Goal: Information Seeking & Learning: Learn about a topic

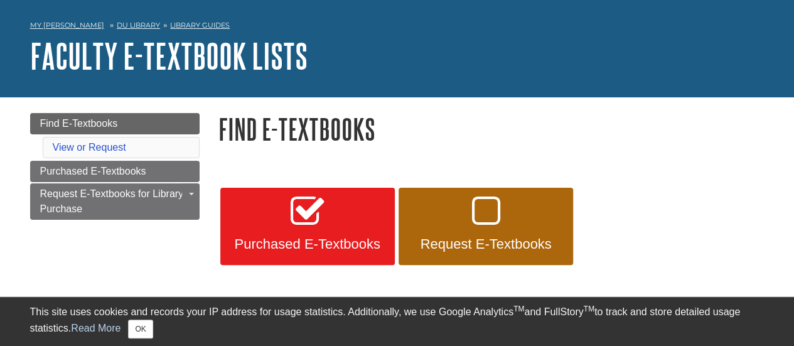
scroll to position [63, 0]
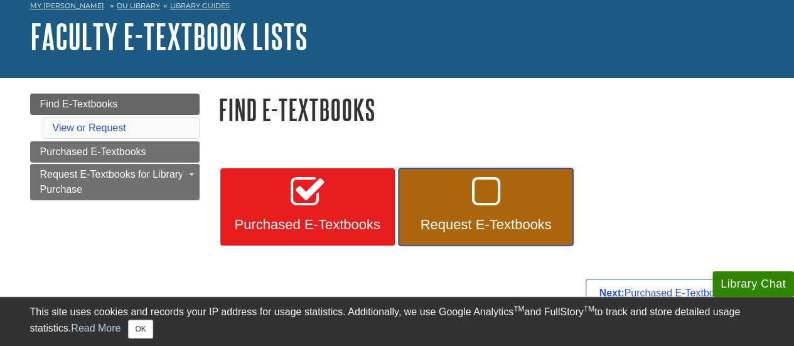
click at [452, 198] on link "Request E-Textbooks" at bounding box center [486, 207] width 175 height 78
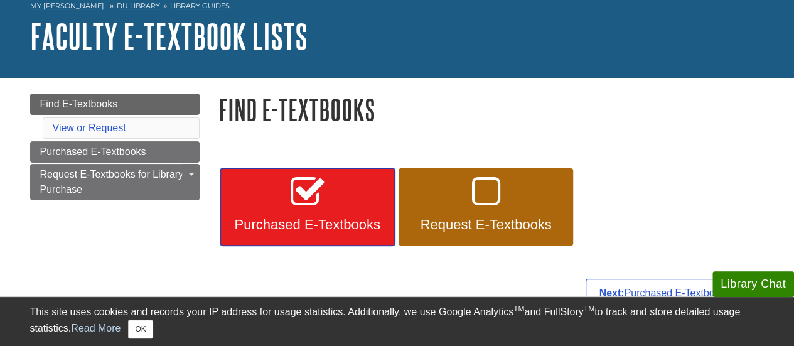
click at [279, 185] on link "Purchased E-Textbooks" at bounding box center [307, 207] width 175 height 78
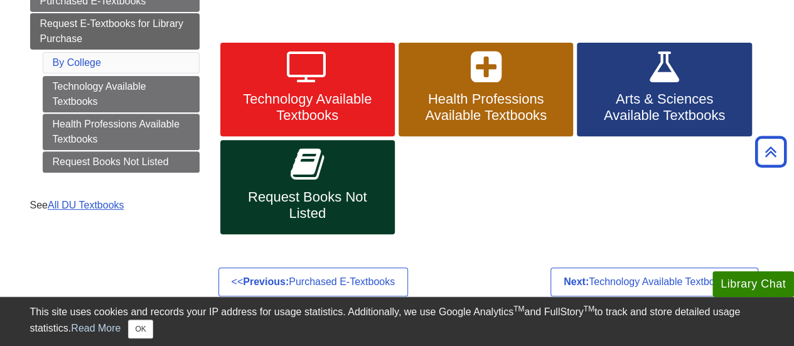
scroll to position [126, 0]
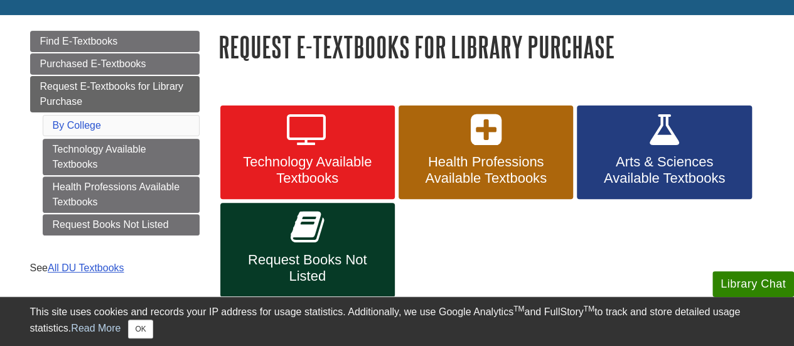
click at [0, 254] on body "Library Chat This site uses cookies and records your IP address for usage stati…" at bounding box center [397, 285] width 794 height 823
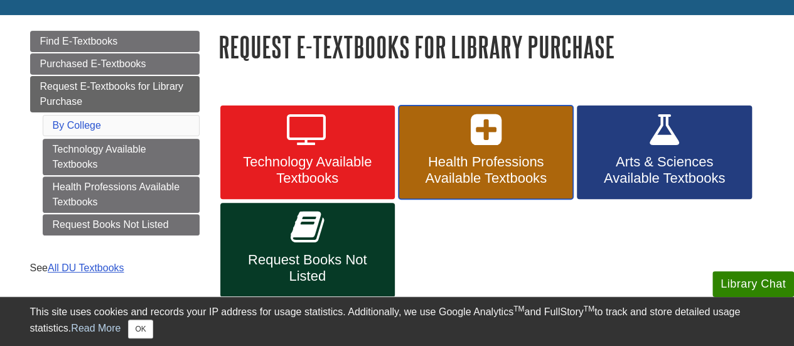
click at [505, 146] on link "Health Professions Available Textbooks" at bounding box center [486, 153] width 175 height 94
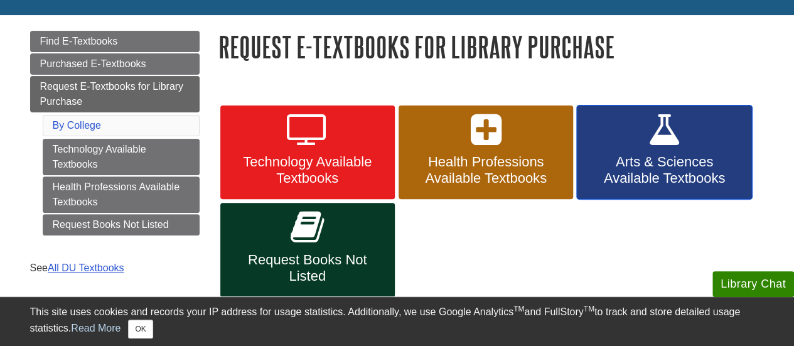
click at [664, 163] on span "Arts & Sciences Available Textbooks" at bounding box center [665, 170] width 156 height 33
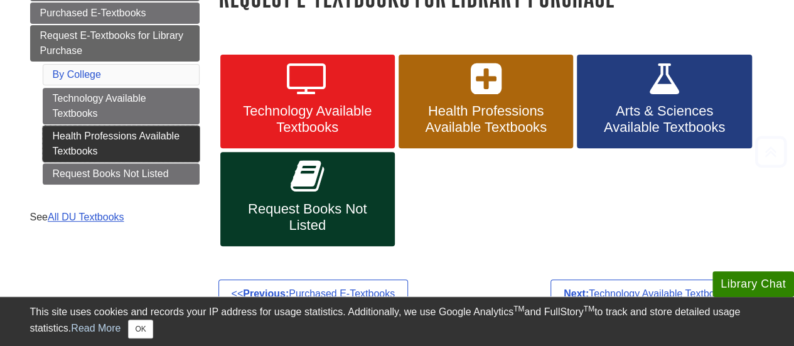
scroll to position [188, 0]
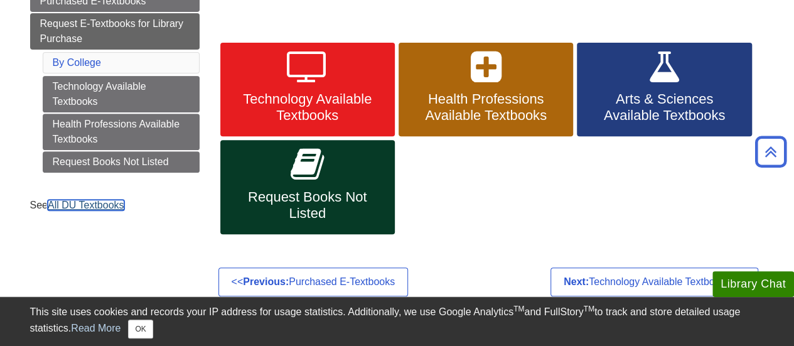
click at [90, 203] on link "All DU Textbooks" at bounding box center [86, 205] width 77 height 11
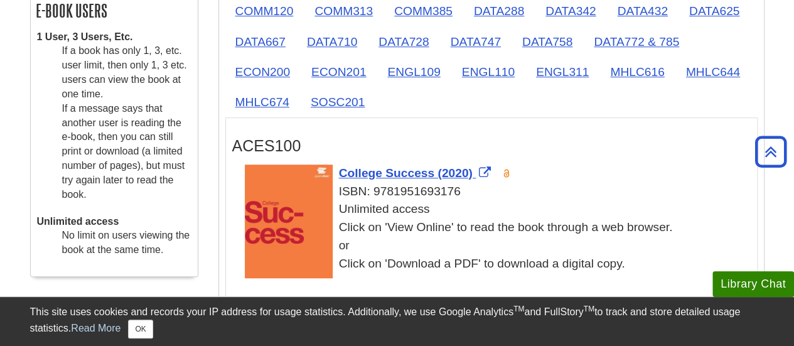
scroll to position [440, 0]
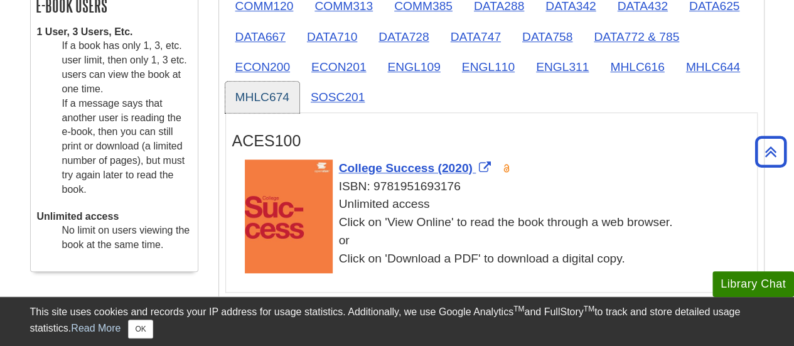
click at [270, 102] on link "MHLC674" at bounding box center [262, 97] width 74 height 31
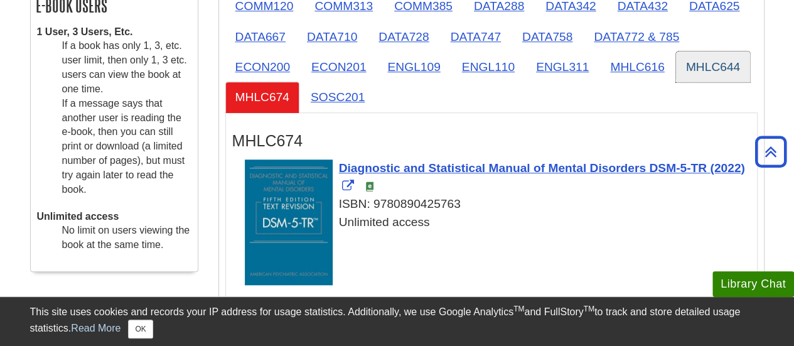
click at [701, 62] on link "MHLC644" at bounding box center [713, 66] width 74 height 31
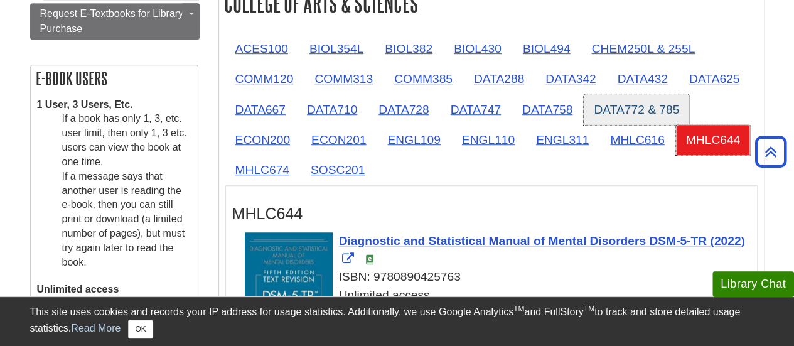
scroll to position [377, 0]
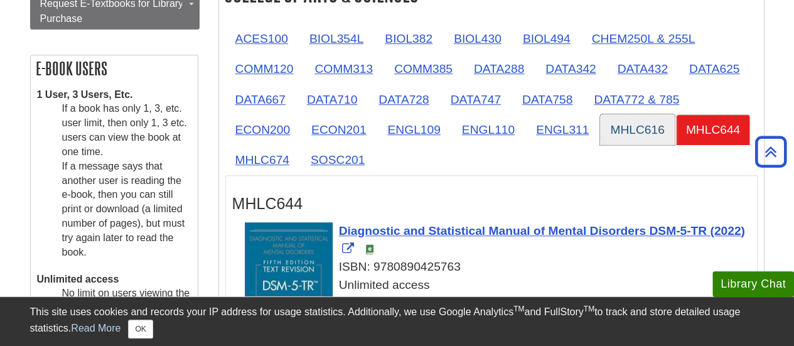
click at [644, 127] on link "MHLC616" at bounding box center [637, 129] width 74 height 31
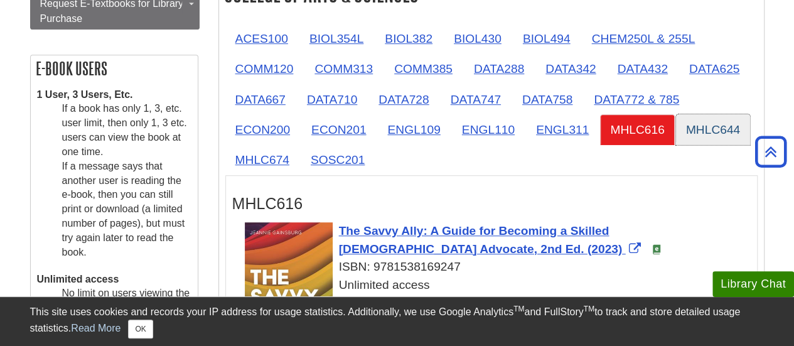
click at [708, 134] on link "MHLC644" at bounding box center [713, 129] width 74 height 31
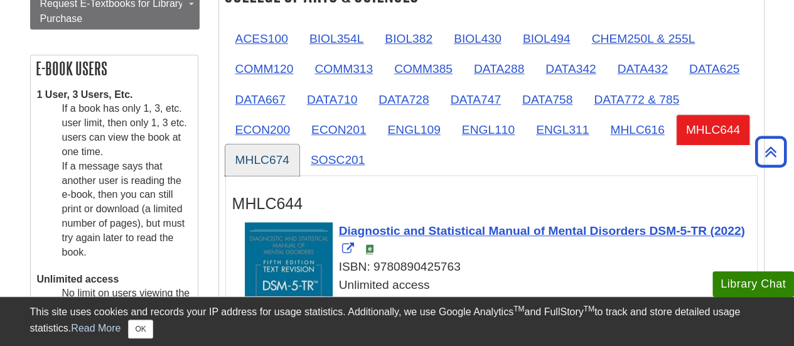
click at [276, 155] on link "MHLC674" at bounding box center [262, 159] width 74 height 31
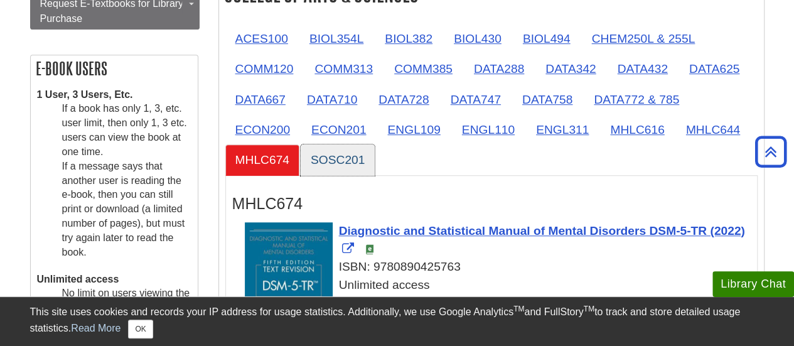
click at [333, 157] on link "SOSC201" at bounding box center [338, 159] width 74 height 31
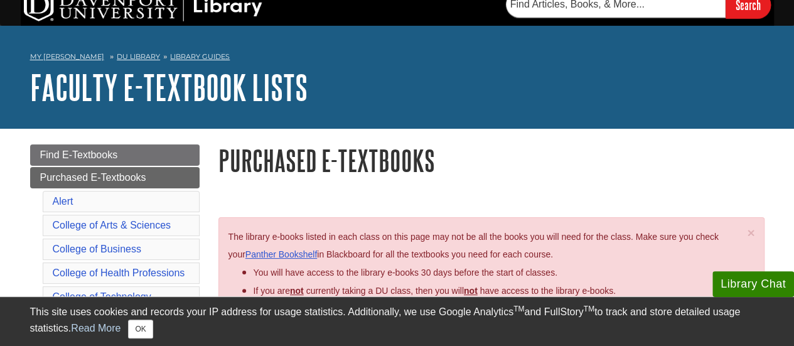
scroll to position [0, 0]
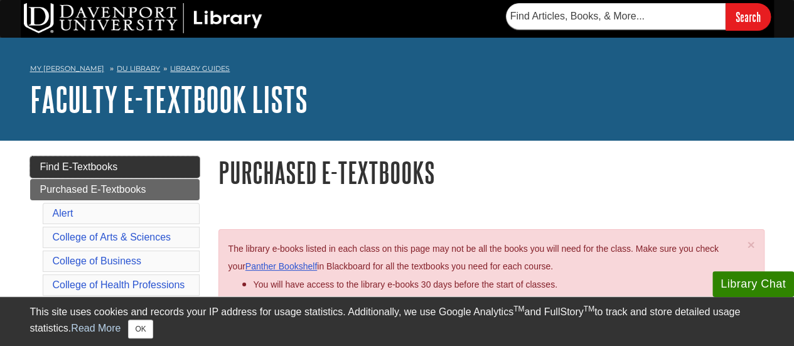
click at [141, 165] on link "Find E-Textbooks" at bounding box center [115, 166] width 170 height 21
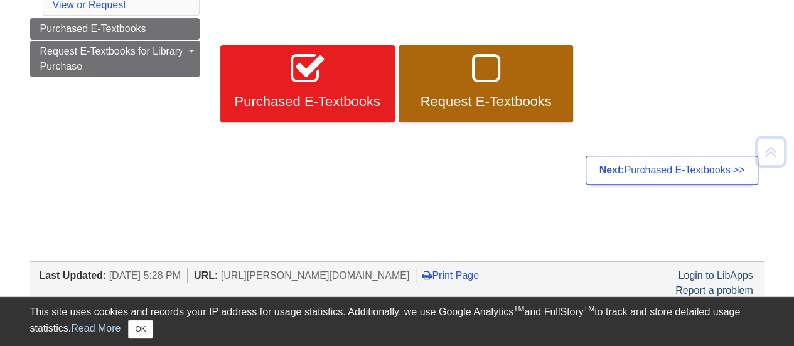
scroll to position [188, 0]
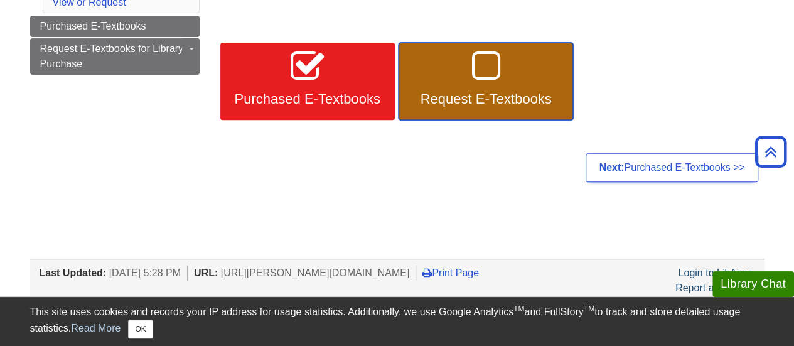
click at [468, 101] on span "Request E-Textbooks" at bounding box center [486, 99] width 156 height 16
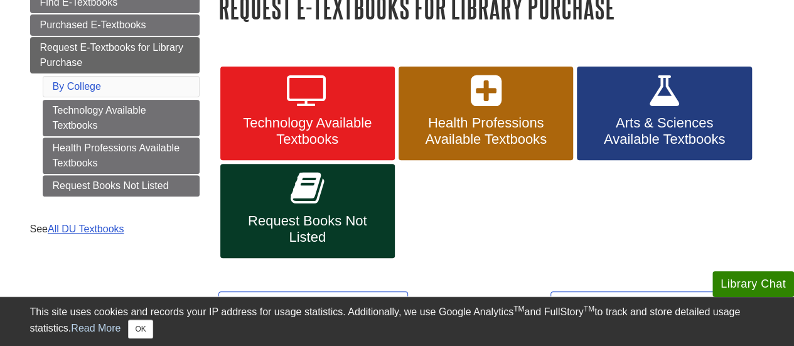
scroll to position [188, 0]
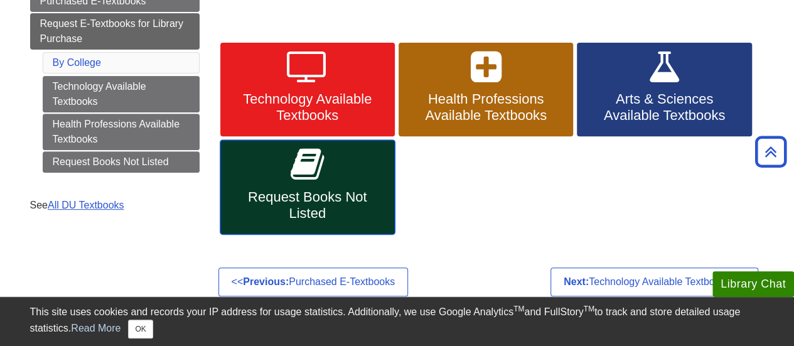
click at [371, 168] on link "Request Books Not Listed" at bounding box center [307, 187] width 175 height 94
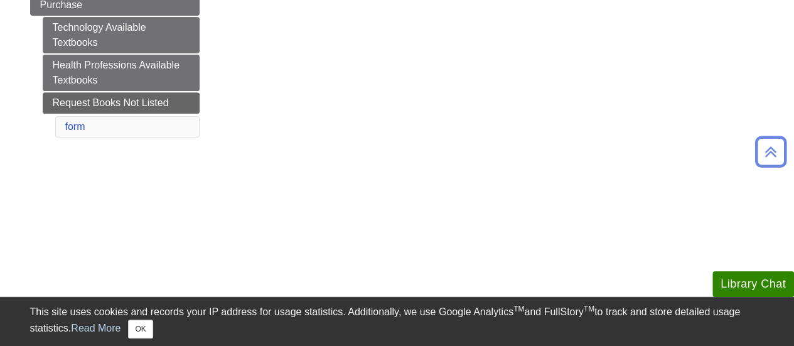
scroll to position [251, 0]
